Goal: Task Accomplishment & Management: Manage account settings

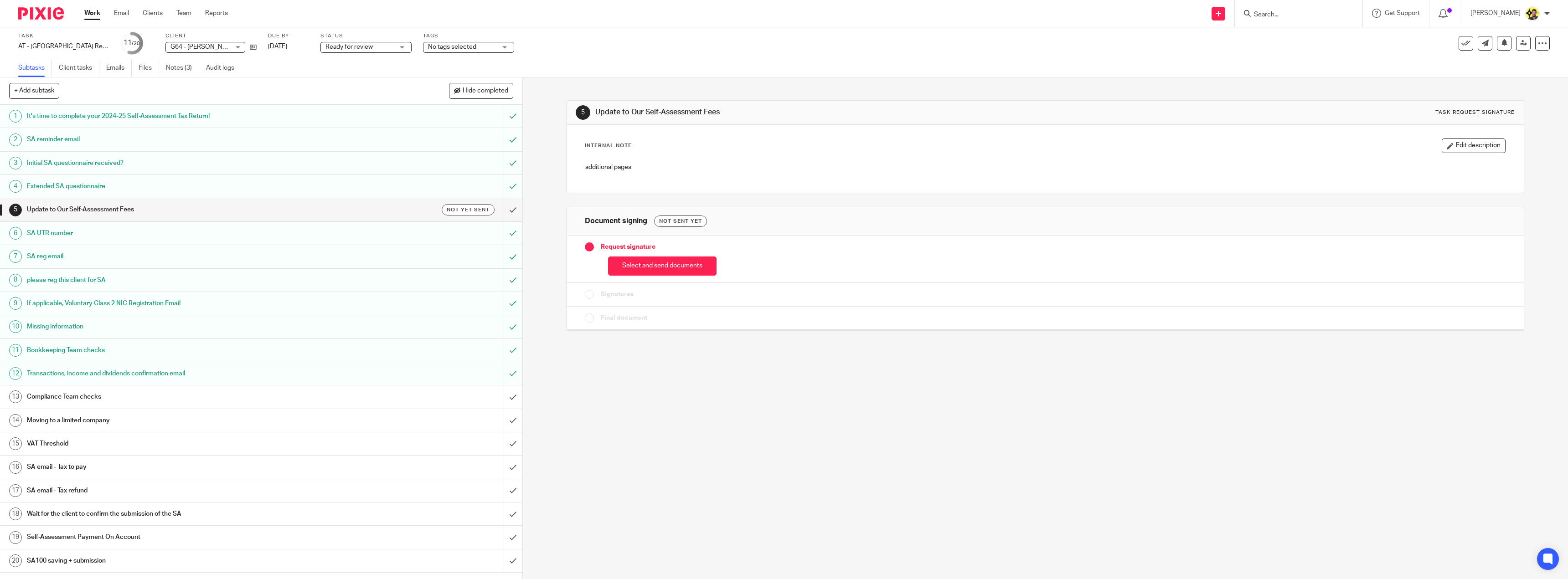
click at [162, 470] on h1 "SA email - Tax to pay" at bounding box center [183, 467] width 312 height 13
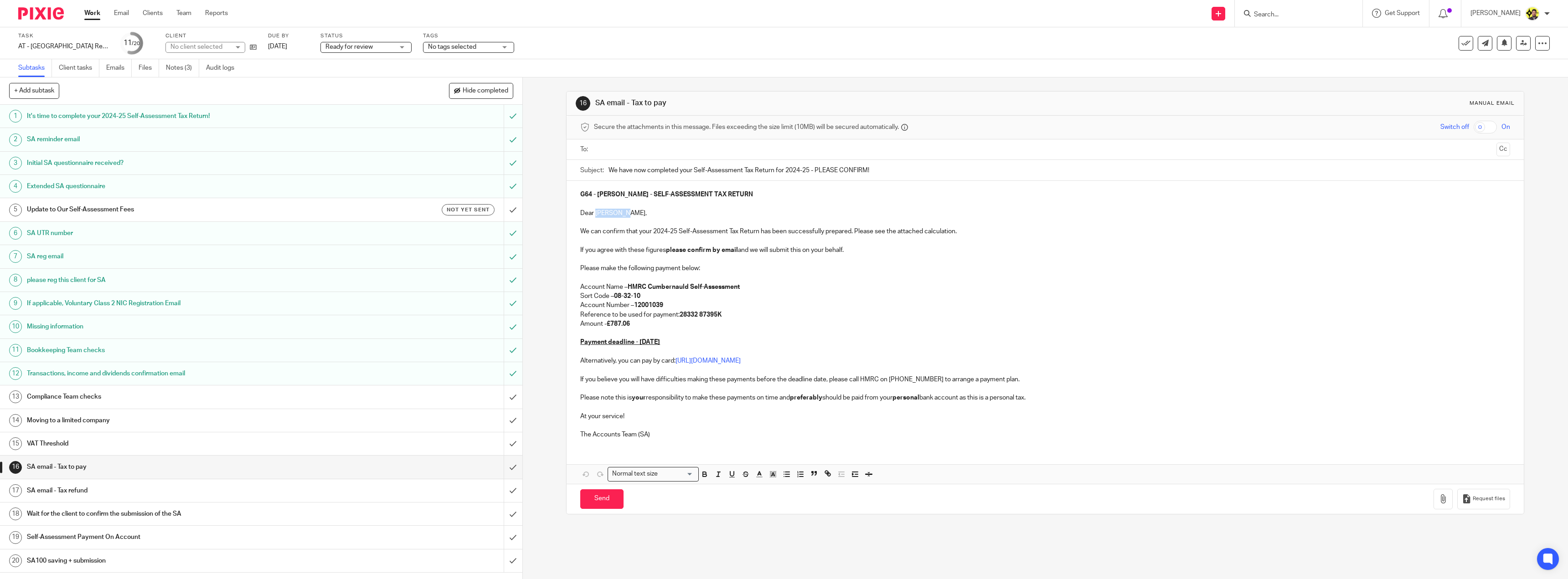
drag, startPoint x: 623, startPoint y: 213, endPoint x: 593, endPoint y: 213, distance: 30.0
click at [593, 213] on p "Dear [PERSON_NAME]," at bounding box center [1045, 213] width 930 height 9
copy p "Constance"
click at [183, 64] on link "Notes (3)" at bounding box center [183, 68] width 33 height 18
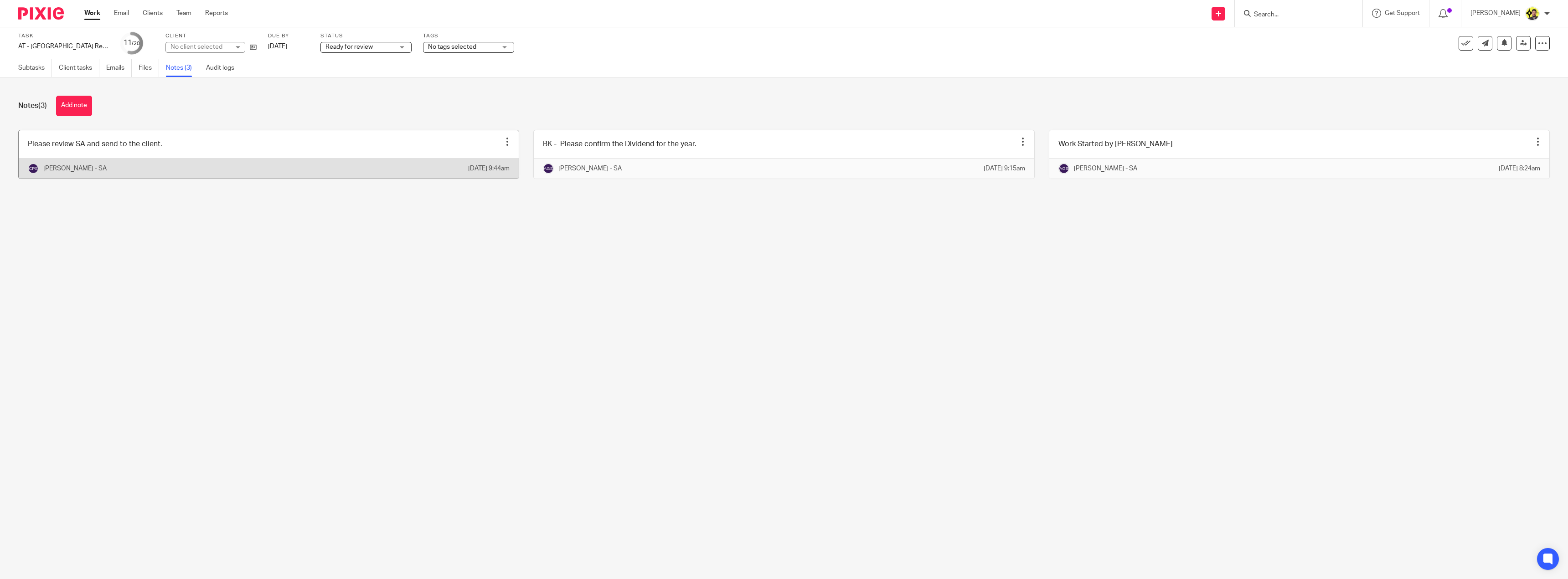
click at [170, 151] on link at bounding box center [269, 154] width 500 height 48
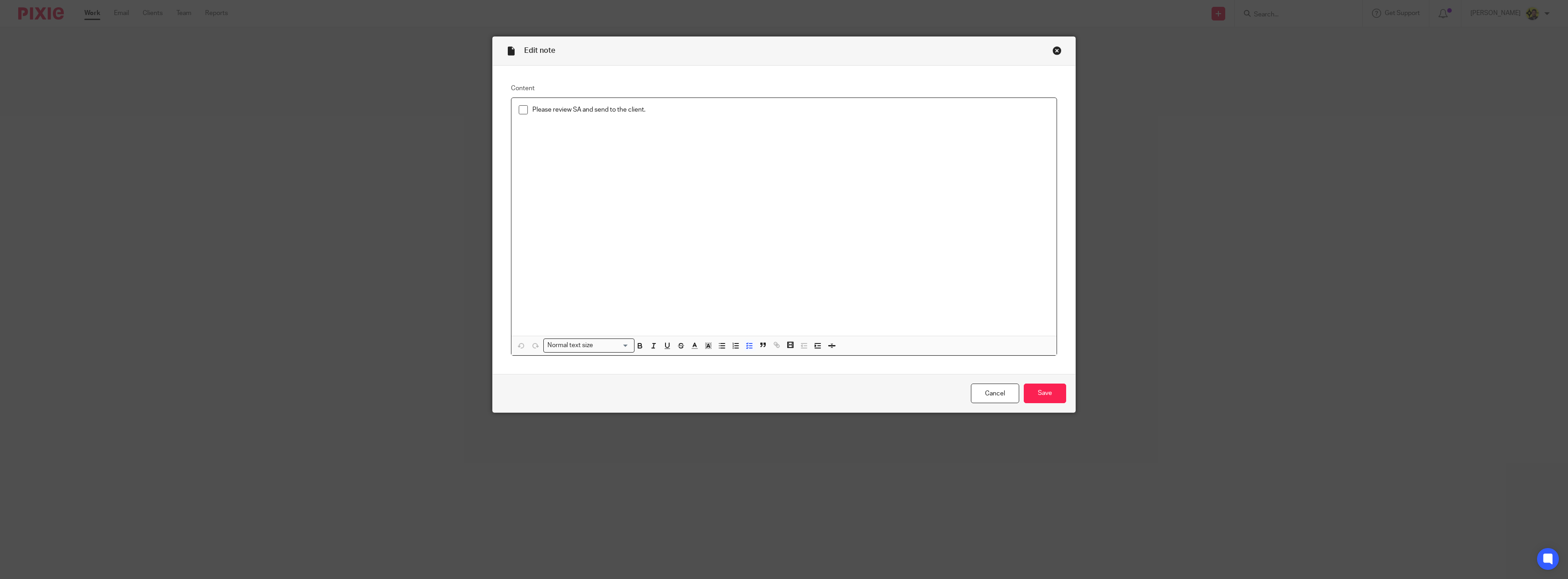
click at [661, 109] on p "Please review SA and send to the client." at bounding box center [790, 109] width 517 height 9
click at [1043, 393] on input "Save" at bounding box center [1045, 393] width 42 height 20
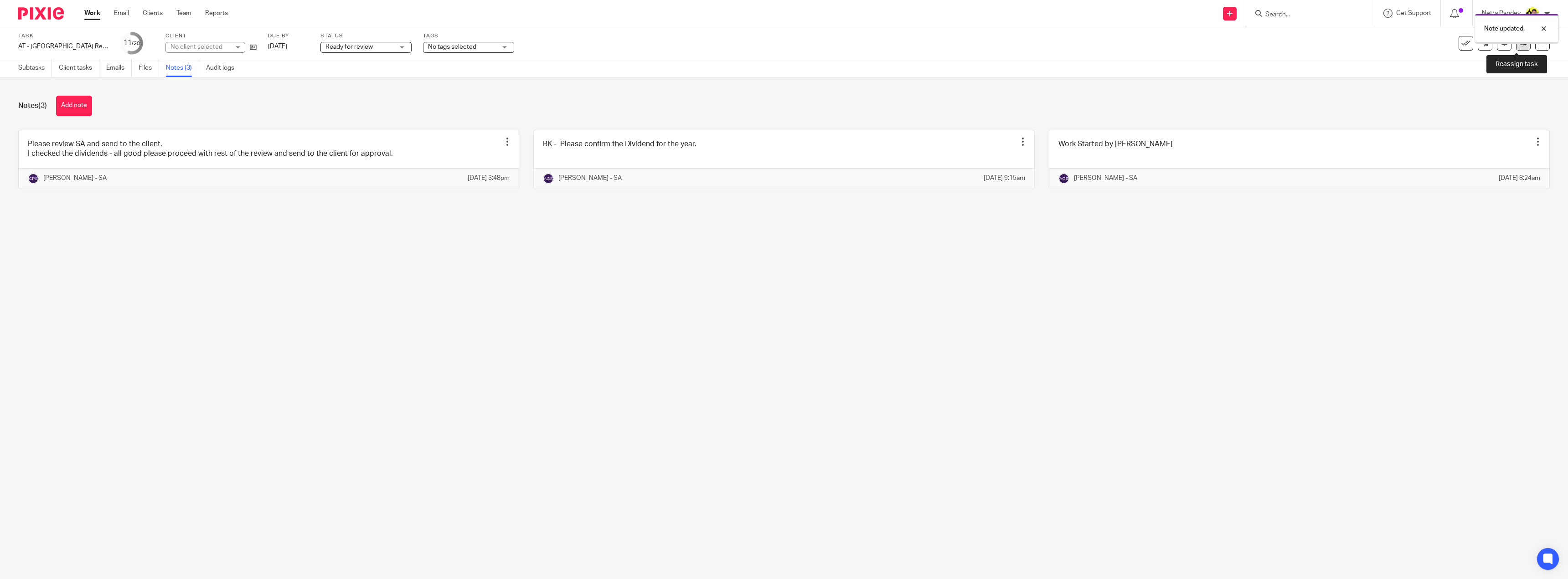
click at [1520, 46] on icon at bounding box center [1523, 43] width 7 height 7
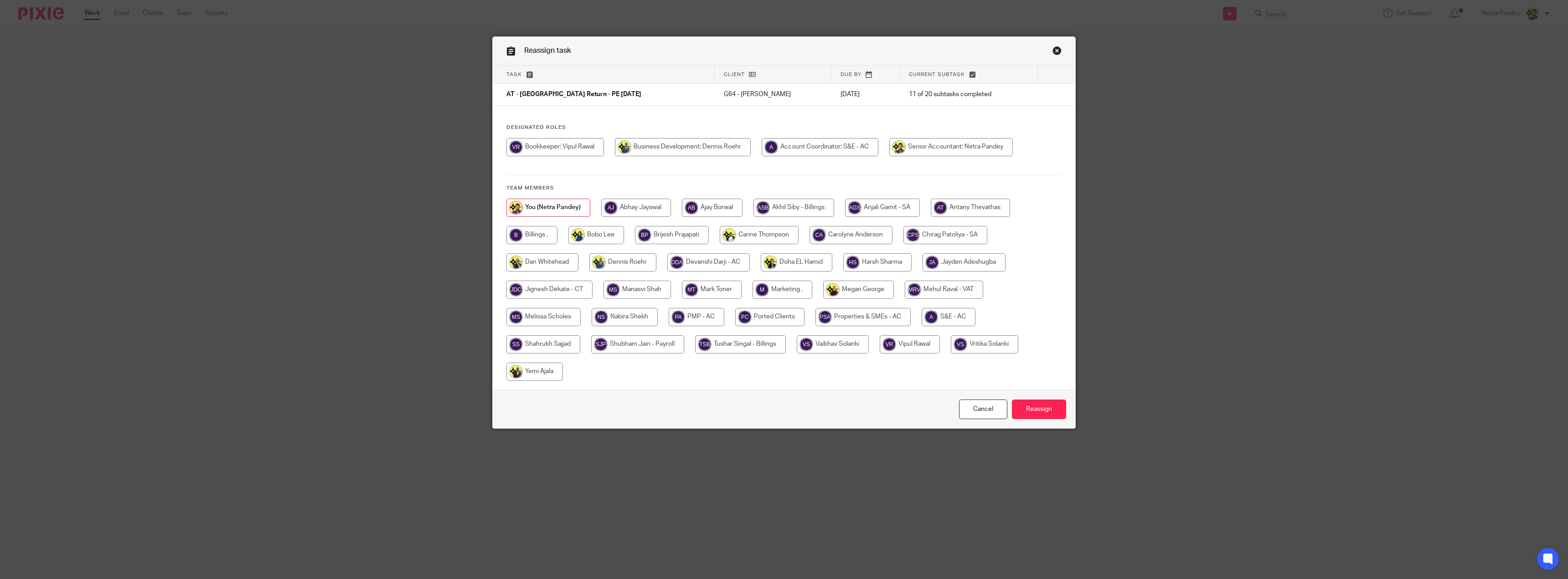
click at [930, 233] on input "radio" at bounding box center [945, 235] width 84 height 18
radio input "true"
click at [1031, 409] on input "Reassign" at bounding box center [1038, 409] width 54 height 20
